Goal: Information Seeking & Learning: Learn about a topic

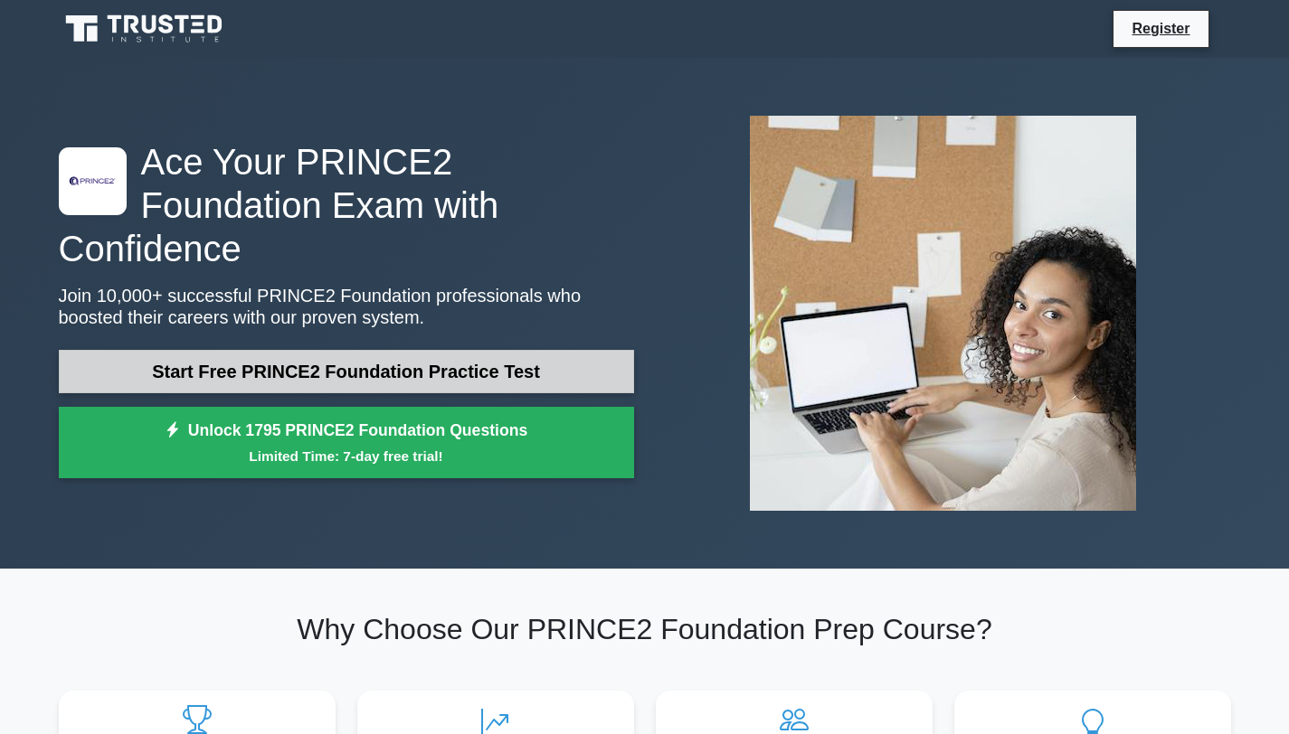
click at [247, 352] on link "Start Free PRINCE2 Foundation Practice Test" at bounding box center [346, 371] width 575 height 43
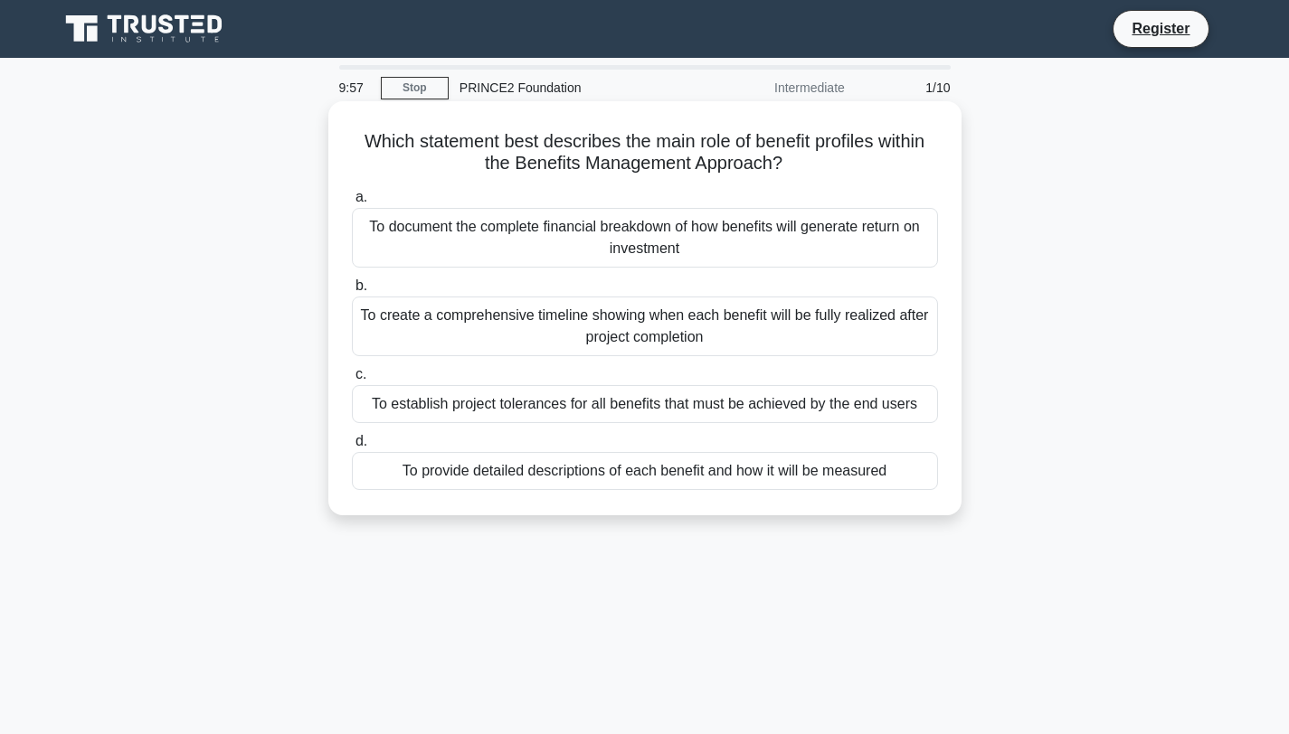
click at [662, 251] on div "To document the complete financial breakdown of how benefits will generate retu…" at bounding box center [645, 238] width 586 height 60
click at [352, 203] on input "a. To document the complete financial breakdown of how benefits will generate r…" at bounding box center [352, 198] width 0 height 12
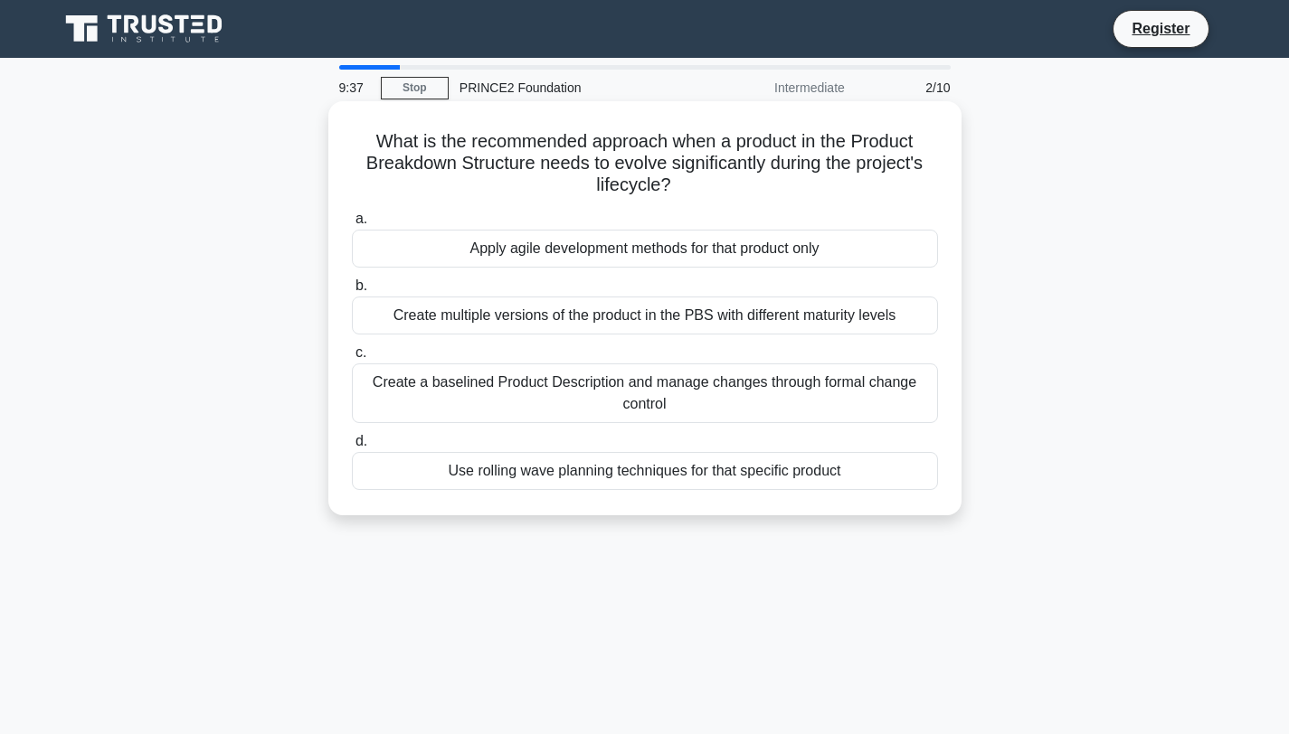
click at [782, 251] on div "Apply agile development methods for that product only" at bounding box center [645, 249] width 586 height 38
click at [352, 225] on input "a. Apply agile development methods for that product only" at bounding box center [352, 219] width 0 height 12
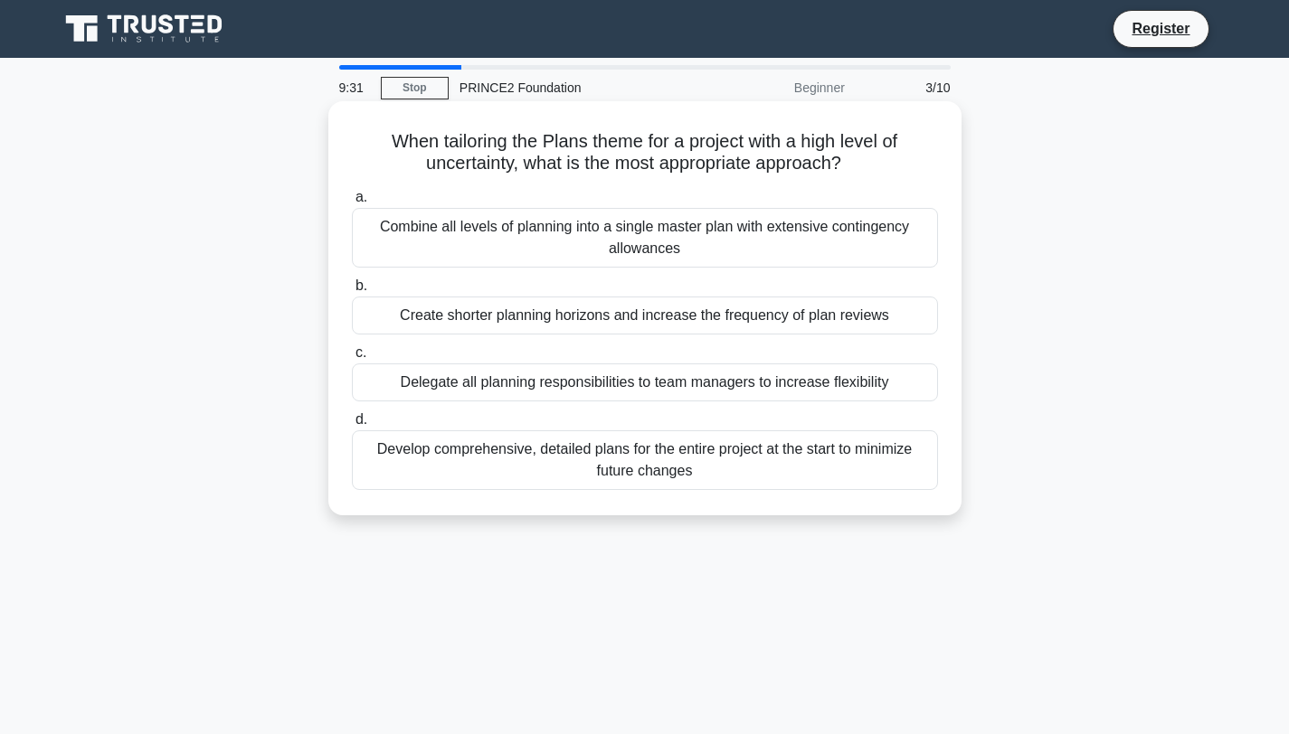
click at [656, 380] on div "Delegate all planning responsibilities to team managers to increase flexibility" at bounding box center [645, 382] width 586 height 38
click at [352, 359] on input "c. Delegate all planning responsibilities to team managers to increase flexibil…" at bounding box center [352, 353] width 0 height 12
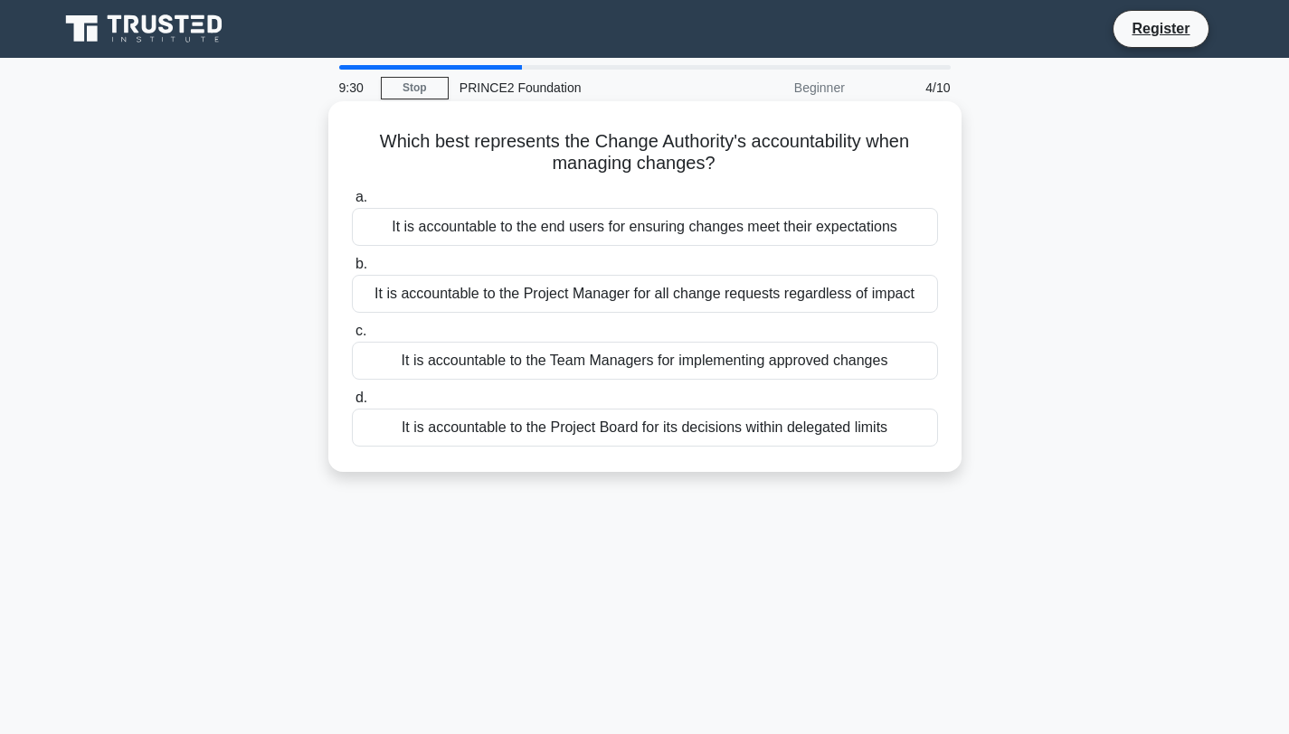
click at [695, 272] on label "b. It is accountable to the Project Manager for all change requests regardless …" at bounding box center [645, 283] width 586 height 60
click at [352, 270] on input "b. It is accountable to the Project Manager for all change requests regardless …" at bounding box center [352, 265] width 0 height 12
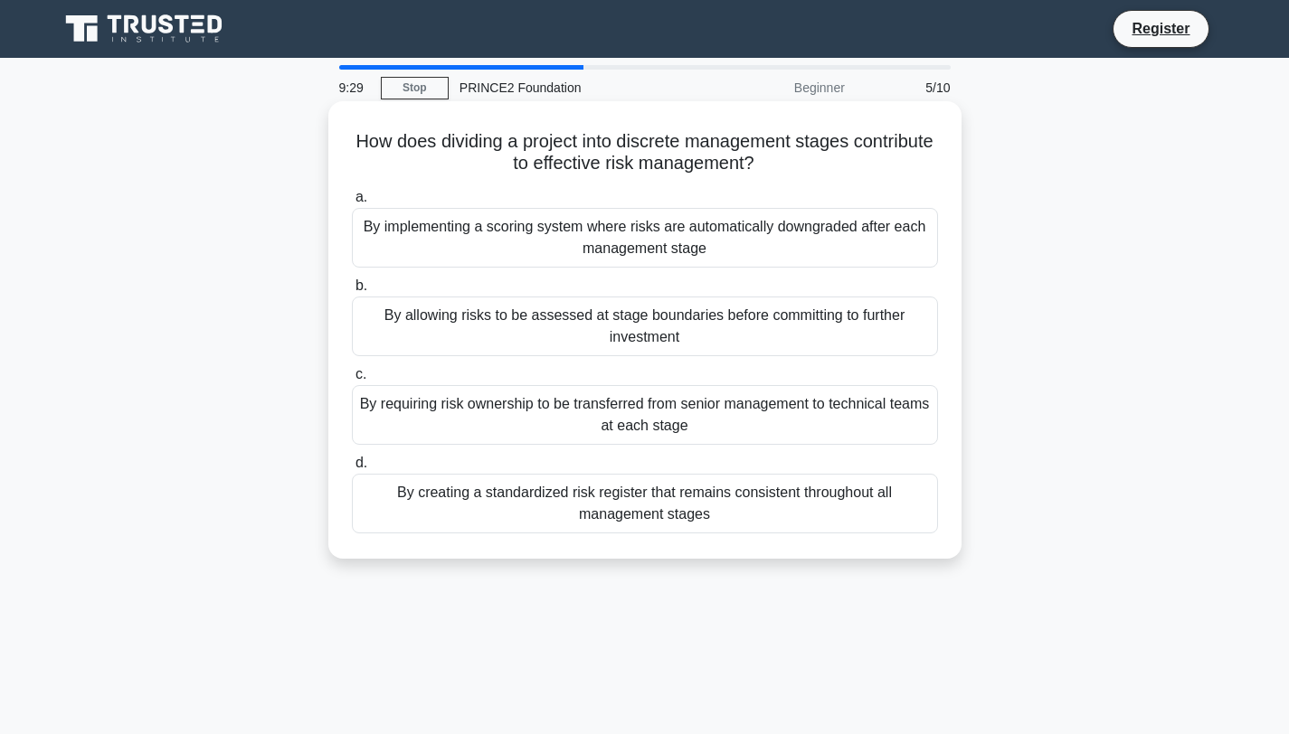
click at [618, 388] on div "By requiring risk ownership to be transferred from senior management to technic…" at bounding box center [645, 415] width 586 height 60
click at [352, 381] on input "c. By requiring risk ownership to be transferred from senior management to tech…" at bounding box center [352, 375] width 0 height 12
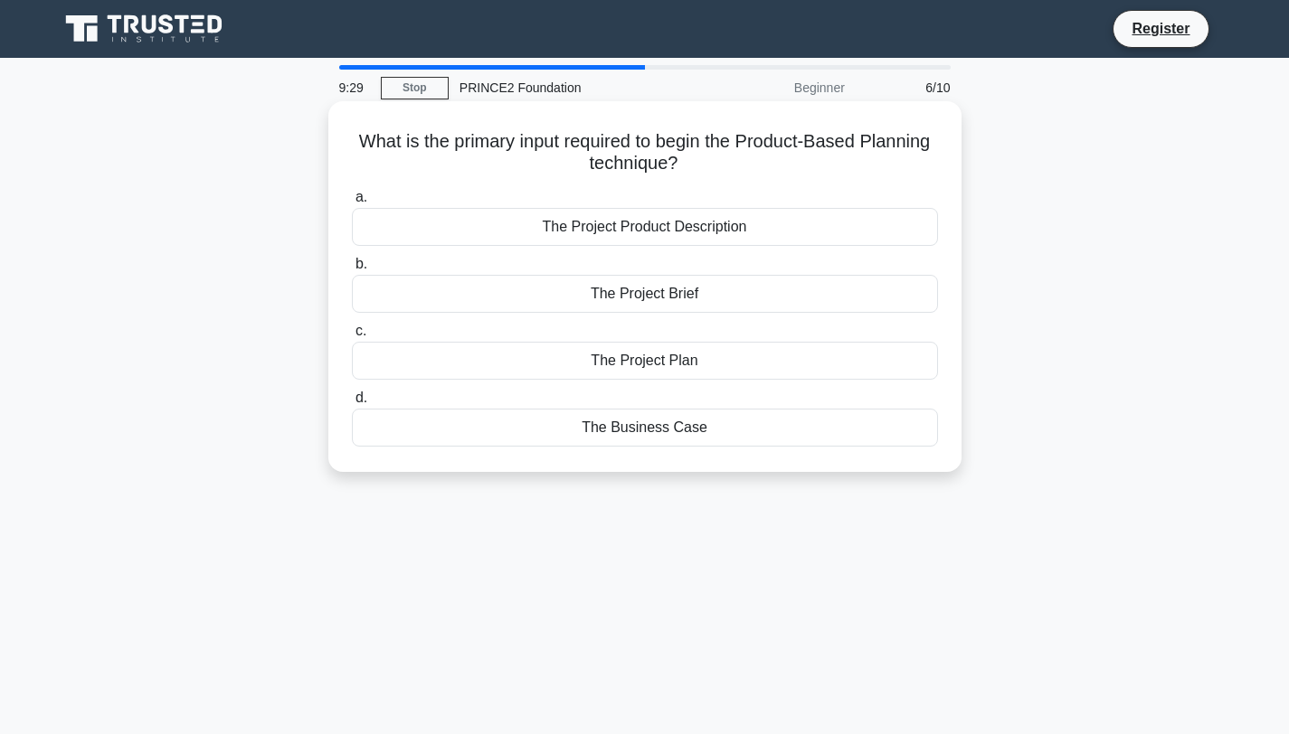
click at [685, 191] on label "a. The Project Product Description" at bounding box center [645, 216] width 586 height 60
click at [352, 192] on input "a. The Project Product Description" at bounding box center [352, 198] width 0 height 12
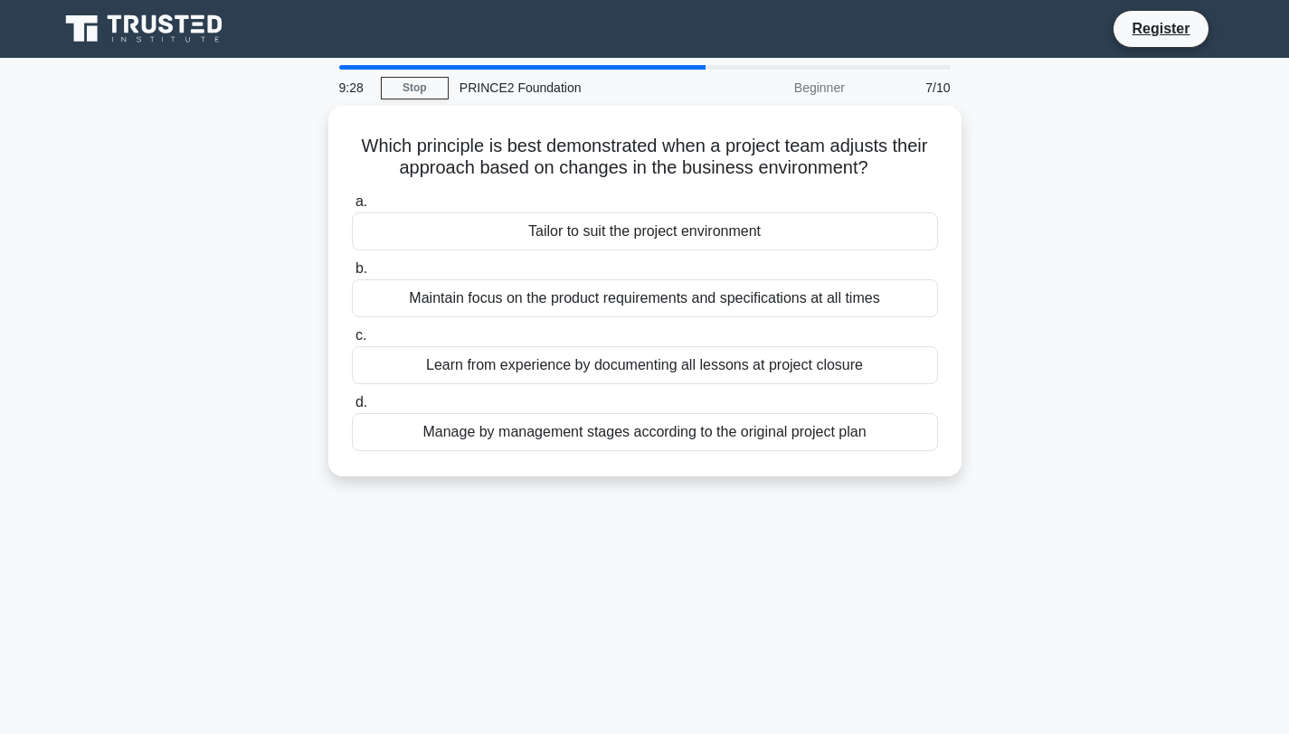
click at [613, 333] on label "c. Learn from experience by documenting all lessons at project closure" at bounding box center [645, 355] width 586 height 60
click at [352, 333] on input "c. Learn from experience by documenting all lessons at project closure" at bounding box center [352, 336] width 0 height 12
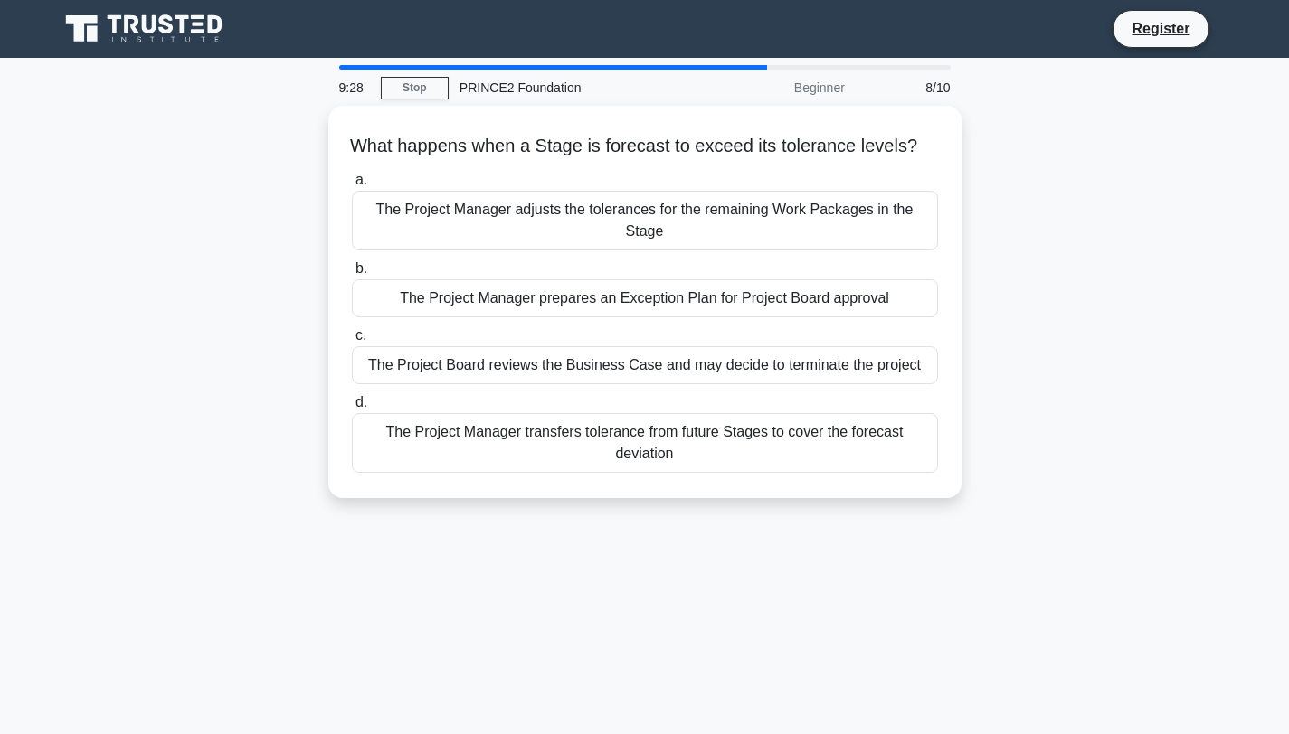
click at [726, 245] on div "The Project Manager adjusts the tolerances for the remaining Work Packages in t…" at bounding box center [645, 221] width 586 height 60
click at [352, 186] on input "a. The Project Manager adjusts the tolerances for the remaining Work Packages i…" at bounding box center [352, 181] width 0 height 12
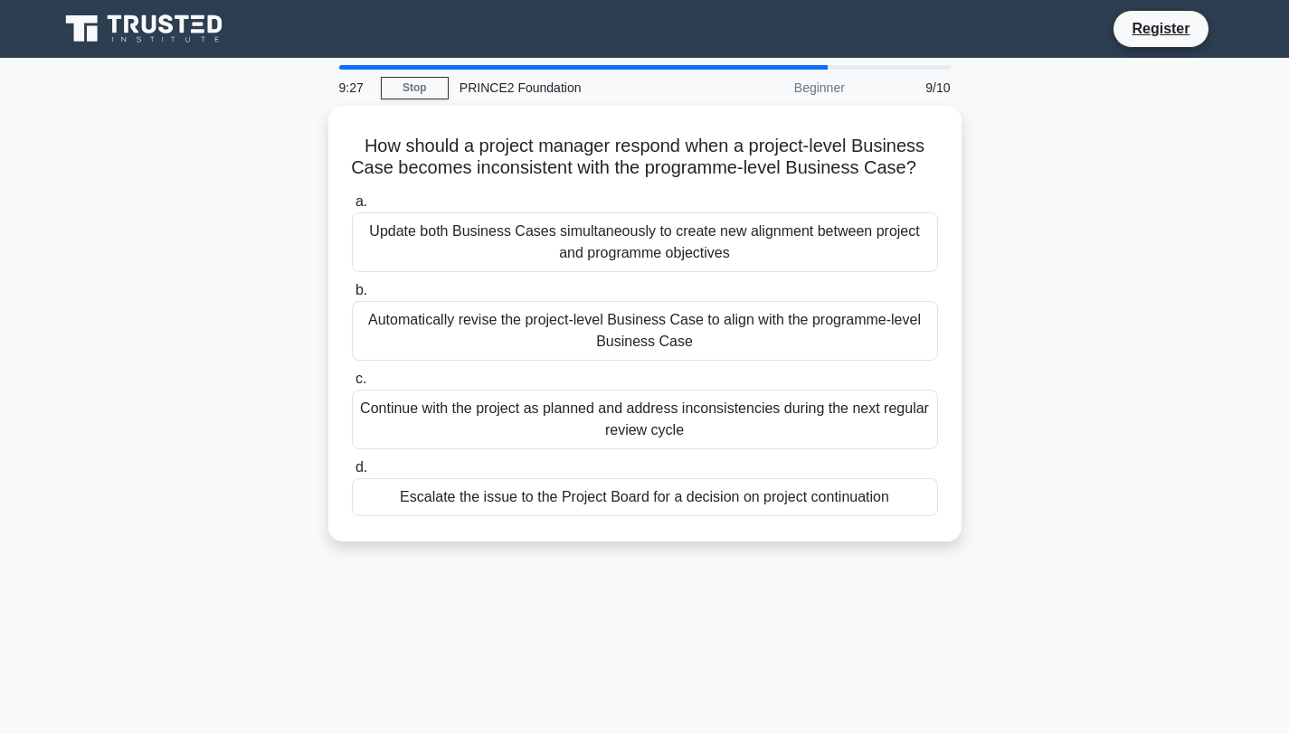
click at [590, 372] on label "c. Continue with the project as planned and address inconsistencies during the …" at bounding box center [645, 408] width 586 height 81
click at [352, 373] on input "c. Continue with the project as planned and address inconsistencies during the …" at bounding box center [352, 379] width 0 height 12
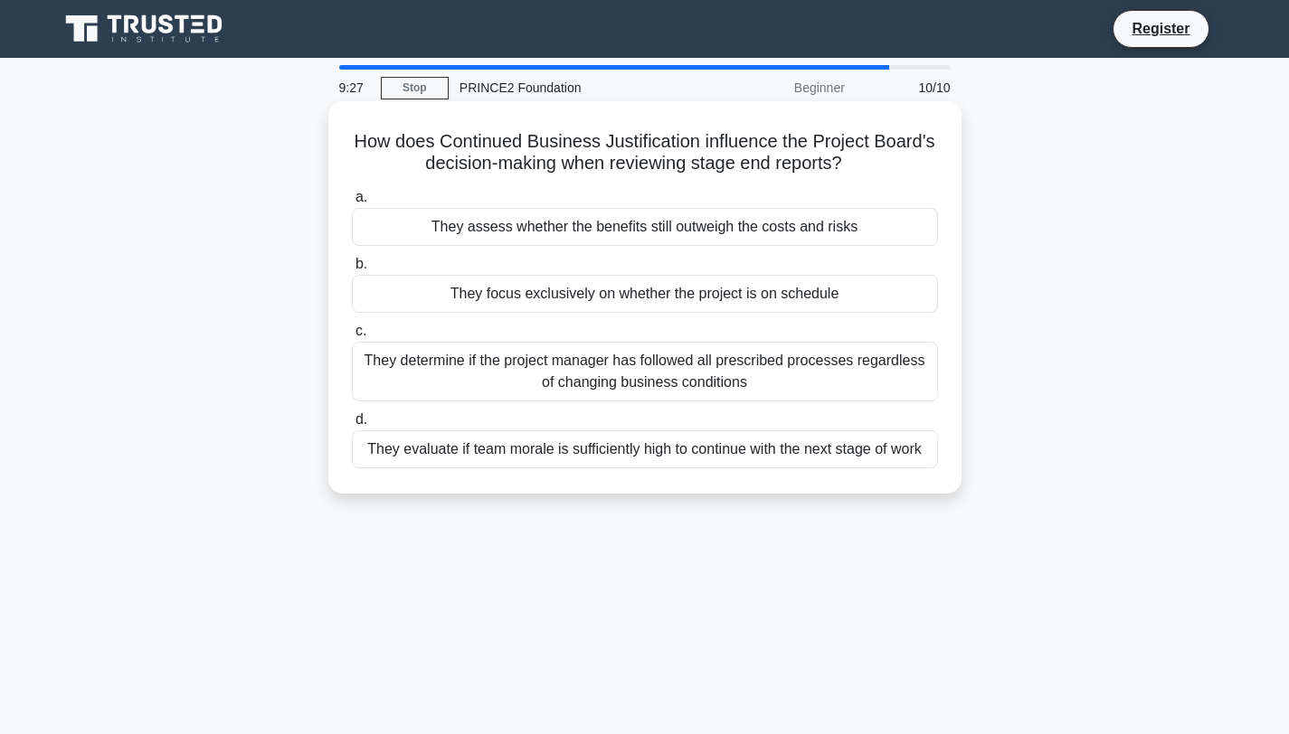
click at [698, 297] on div "They focus exclusively on whether the project is on schedule" at bounding box center [645, 294] width 586 height 38
click at [352, 270] on input "b. They focus exclusively on whether the project is on schedule" at bounding box center [352, 265] width 0 height 12
